Goal: Check status: Check status

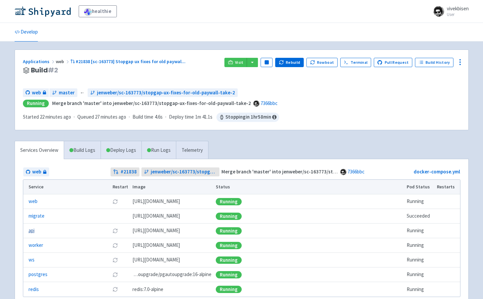
click at [30, 229] on link "api" at bounding box center [32, 231] width 6 height 8
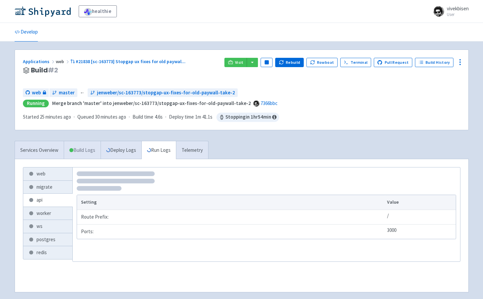
click at [81, 144] on link "Build Logs" at bounding box center [82, 150] width 37 height 18
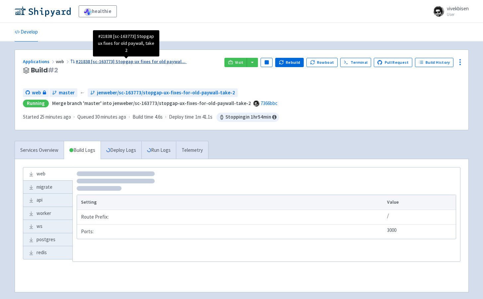
click at [102, 59] on span "#21838 [sc-163773] Stopgap ux fixes for old paywal ..." at bounding box center [131, 61] width 110 height 6
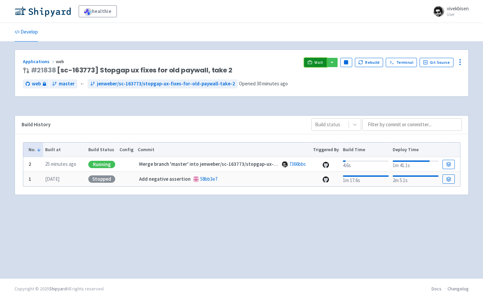
click at [327, 63] on link "Visit" at bounding box center [315, 62] width 23 height 9
click at [450, 163] on icon at bounding box center [448, 164] width 5 height 5
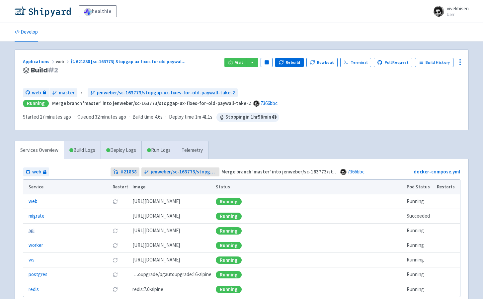
click at [33, 232] on link "api" at bounding box center [32, 231] width 6 height 8
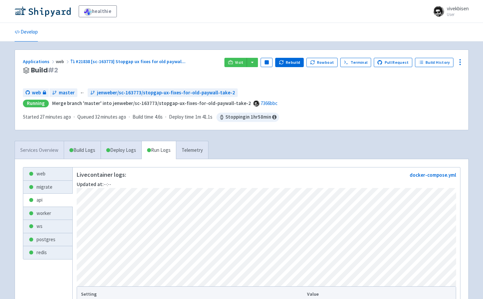
click at [50, 151] on link "Services Overview" at bounding box center [39, 150] width 49 height 18
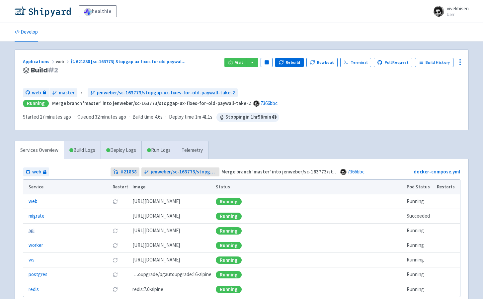
click at [35, 231] on link "api" at bounding box center [32, 231] width 6 height 8
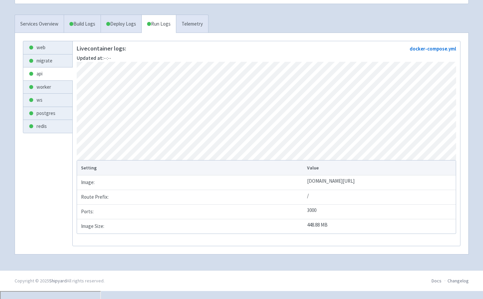
scroll to position [50, 0]
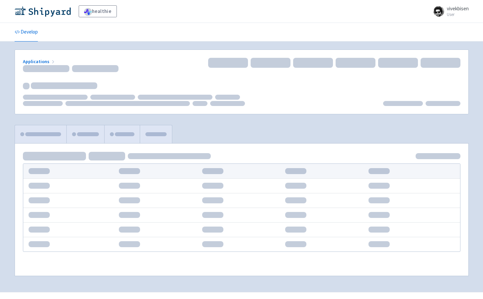
scroll to position [14, 0]
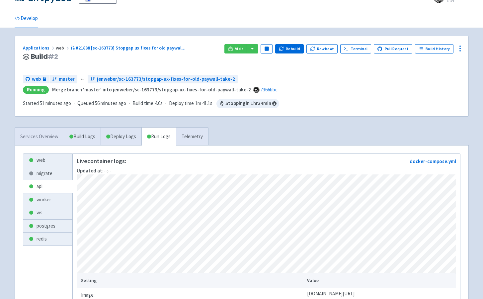
click at [60, 137] on link "Services Overview" at bounding box center [39, 136] width 49 height 18
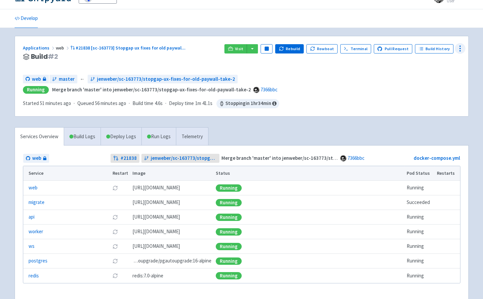
click at [463, 50] on icon at bounding box center [460, 48] width 8 height 8
click at [440, 100] on span "Env Vars" at bounding box center [435, 98] width 44 height 9
